Goal: Information Seeking & Learning: Learn about a topic

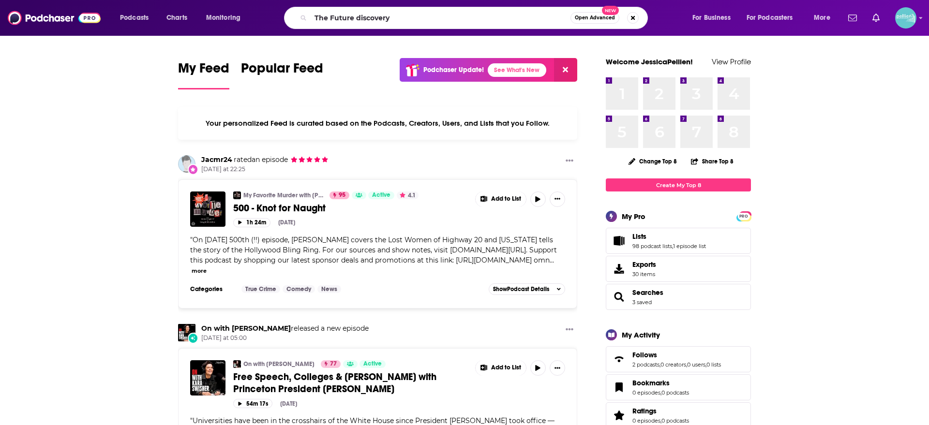
type input "The Future discovery"
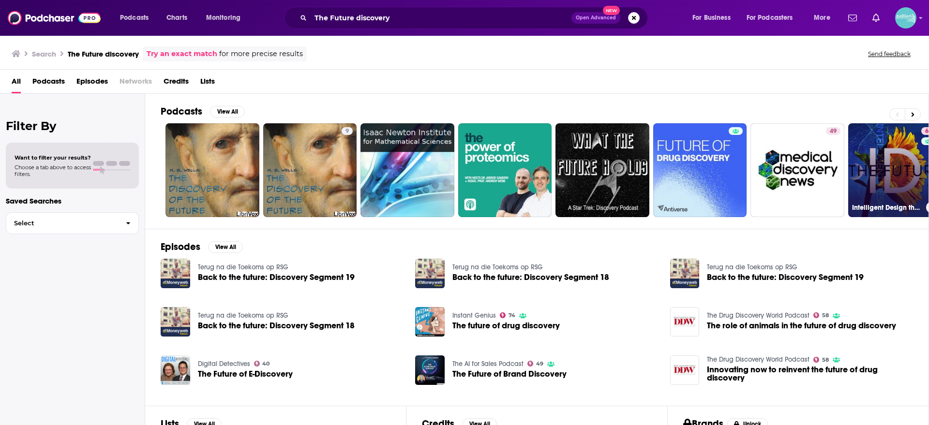
click at [873, 162] on link "67 Intelligent Design the Future" at bounding box center [895, 170] width 94 height 94
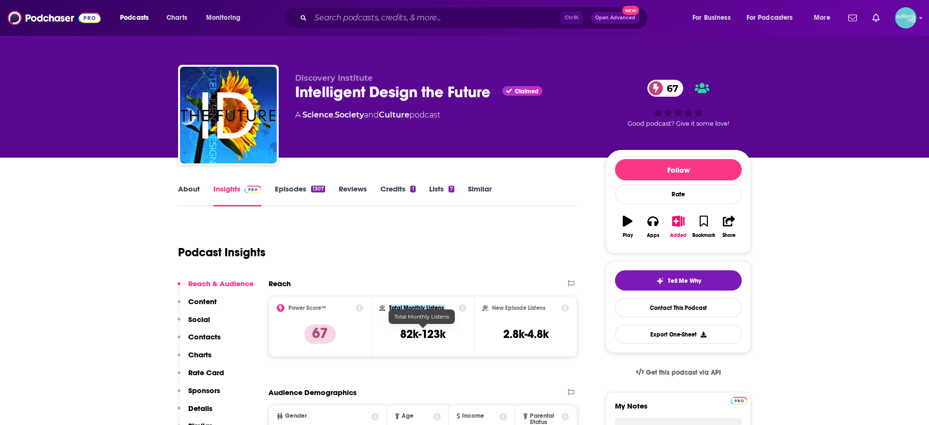
drag, startPoint x: 456, startPoint y: 337, endPoint x: 403, endPoint y: 333, distance: 53.4
click at [403, 333] on div "Total Monthly Listens 82k-123k" at bounding box center [423, 326] width 88 height 45
click at [403, 333] on h3 "82k-123k" at bounding box center [422, 334] width 45 height 15
click at [448, 336] on div "Total Monthly Listens 82k-123k" at bounding box center [423, 326] width 88 height 45
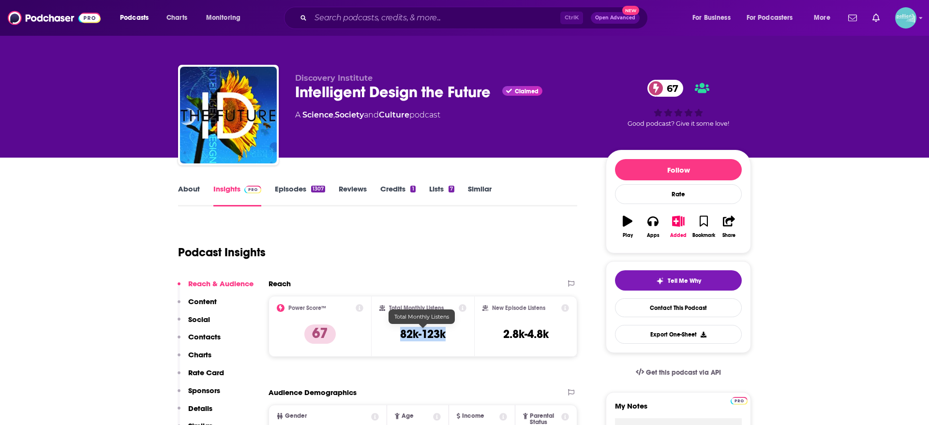
click at [445, 339] on h3 "82k-123k" at bounding box center [422, 334] width 45 height 15
copy h3 "82k-123k"
